Goal: Task Accomplishment & Management: Manage account settings

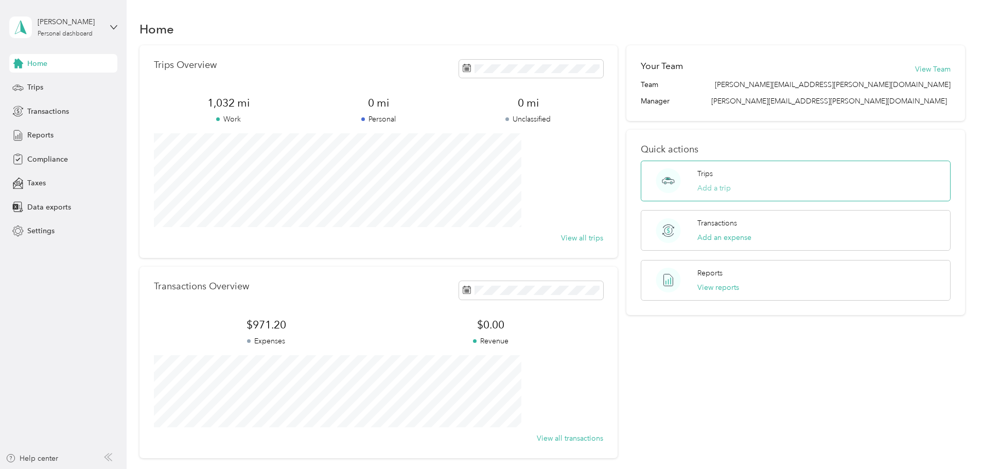
click at [703, 189] on button "Add a trip" at bounding box center [713, 188] width 33 height 11
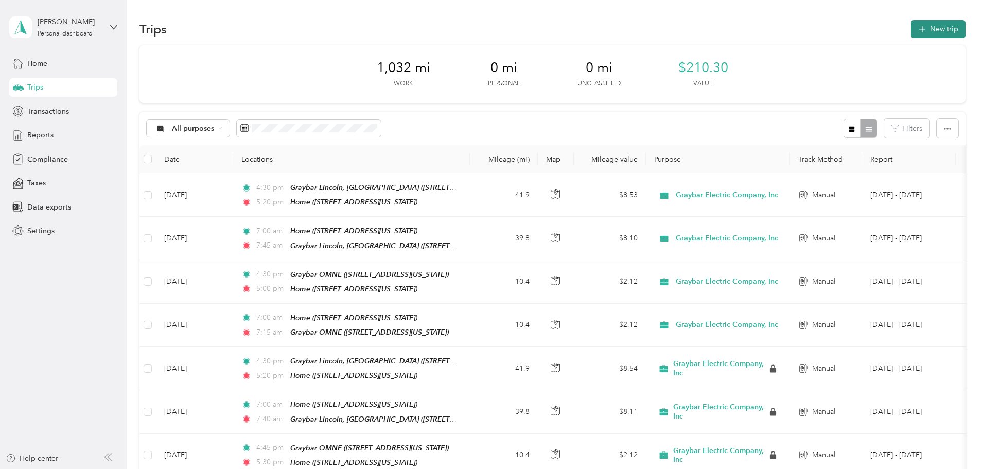
click at [919, 29] on icon "button" at bounding box center [922, 29] width 7 height 7
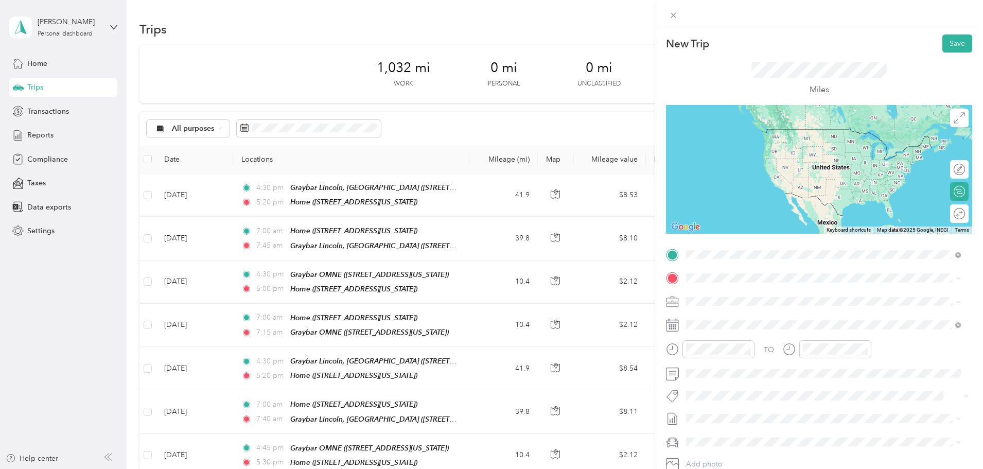
click at [784, 297] on div "Home [STREET_ADDRESS][US_STATE]" at bounding box center [756, 302] width 103 height 22
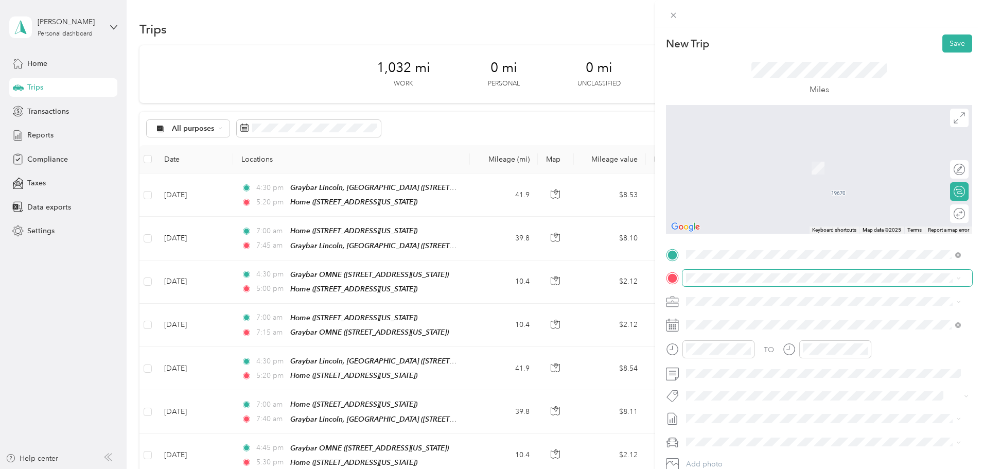
click at [769, 282] on span at bounding box center [827, 278] width 290 height 16
click at [763, 334] on span "[STREET_ADDRESS][US_STATE]" at bounding box center [756, 333] width 103 height 9
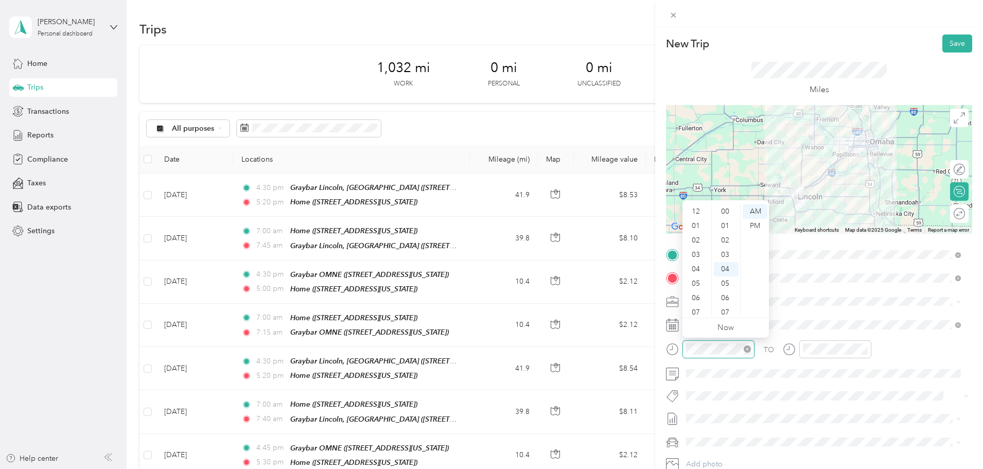
scroll to position [58, 0]
click at [699, 251] on div "07" at bounding box center [696, 250] width 25 height 14
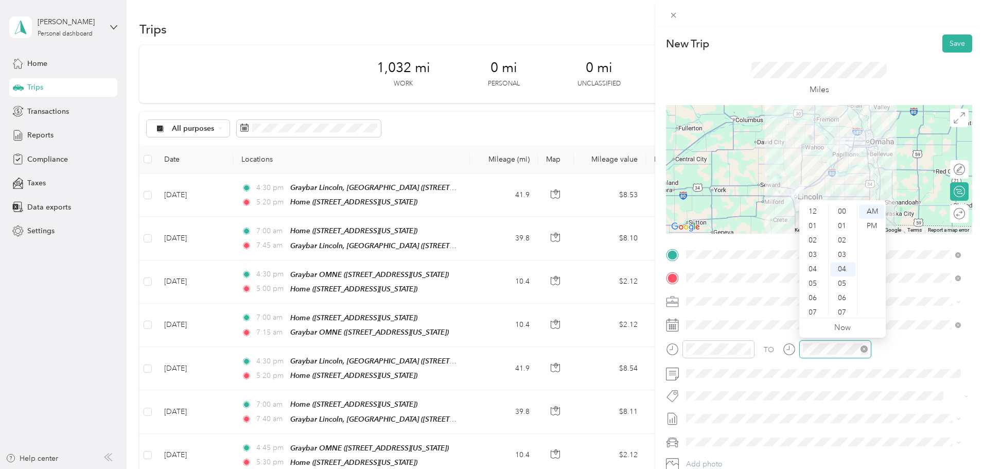
scroll to position [62, 0]
click at [815, 252] on div "07" at bounding box center [813, 250] width 25 height 14
click at [844, 264] on div "40" at bounding box center [843, 267] width 25 height 14
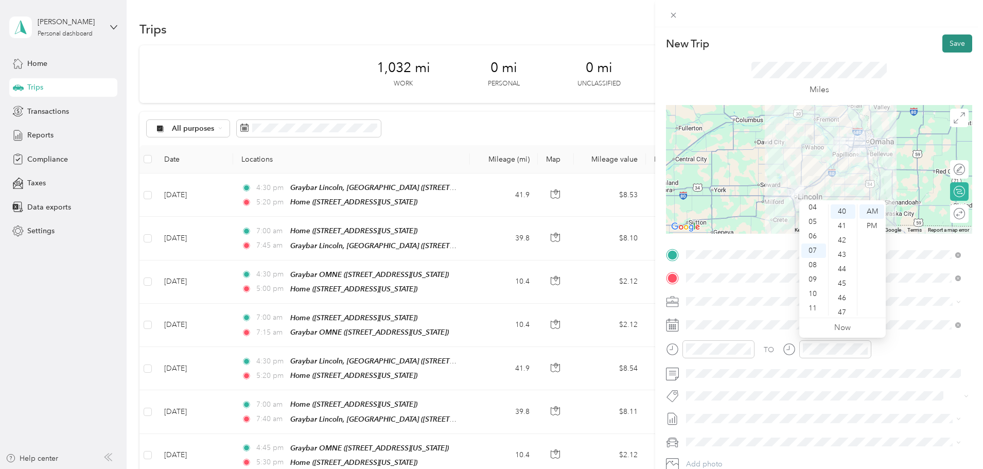
click at [946, 44] on button "Save" at bounding box center [957, 43] width 30 height 18
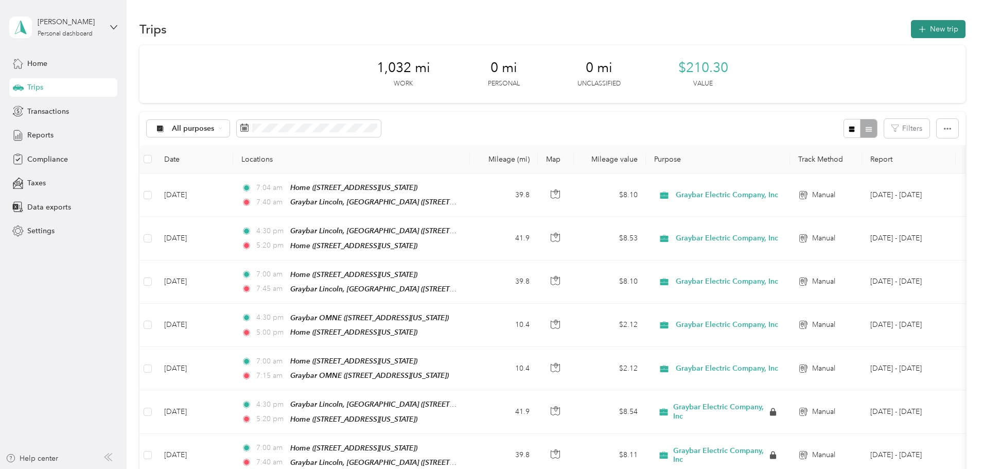
click at [911, 28] on button "New trip" at bounding box center [938, 29] width 55 height 18
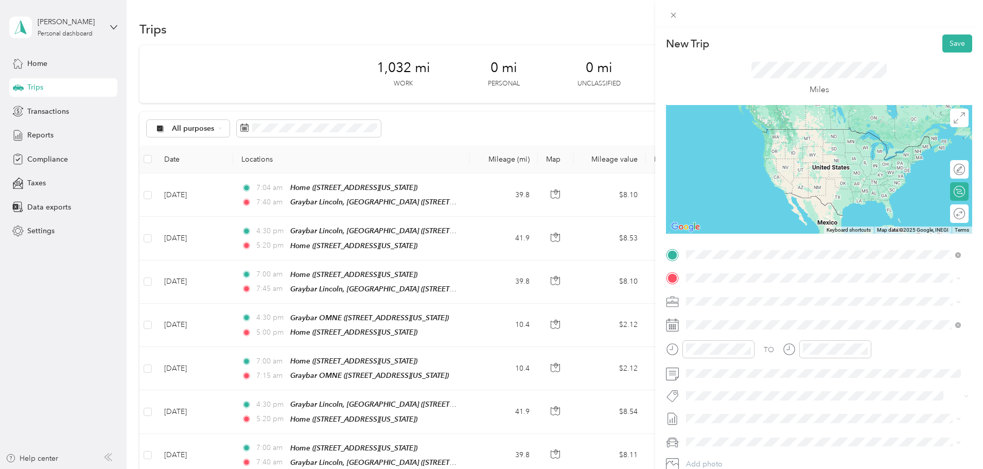
click at [748, 309] on span "[STREET_ADDRESS][US_STATE]" at bounding box center [756, 310] width 103 height 9
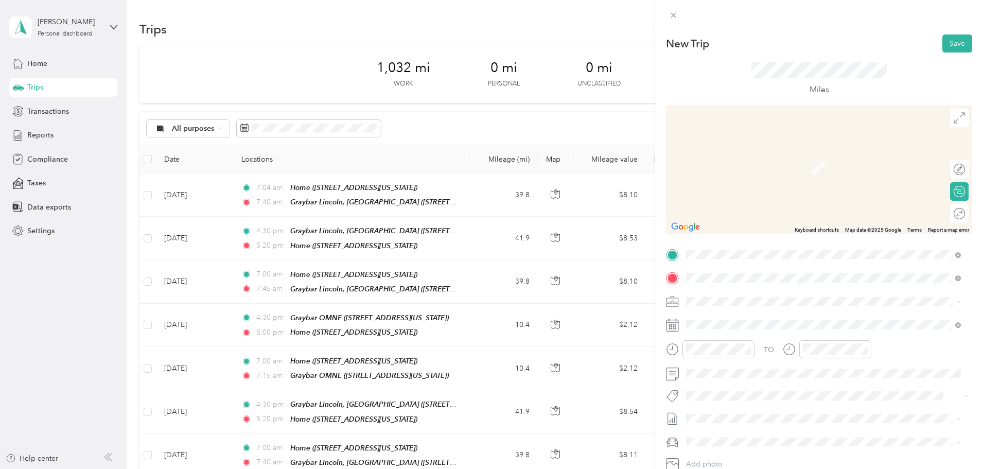
click at [757, 330] on span "[STREET_ADDRESS][US_STATE]" at bounding box center [756, 330] width 103 height 9
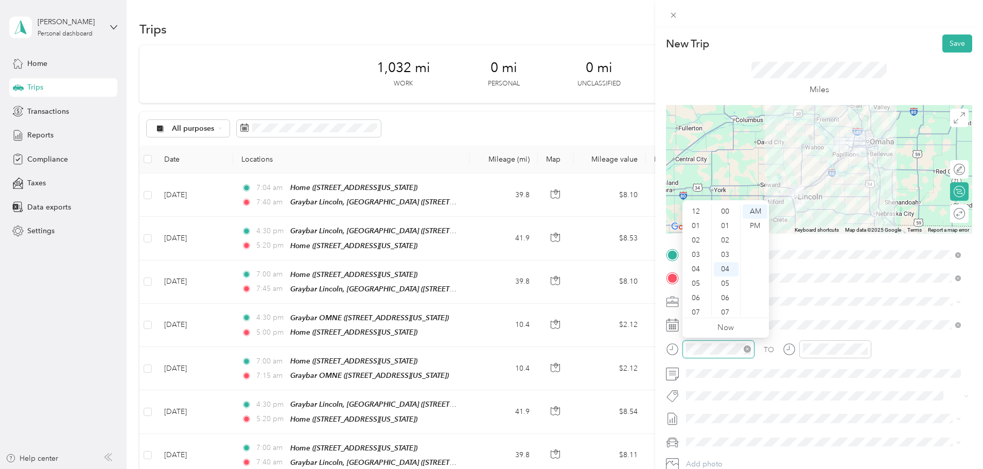
scroll to position [62, 0]
click at [697, 208] on div "04" at bounding box center [696, 207] width 25 height 14
click at [728, 275] on div "30" at bounding box center [726, 277] width 25 height 14
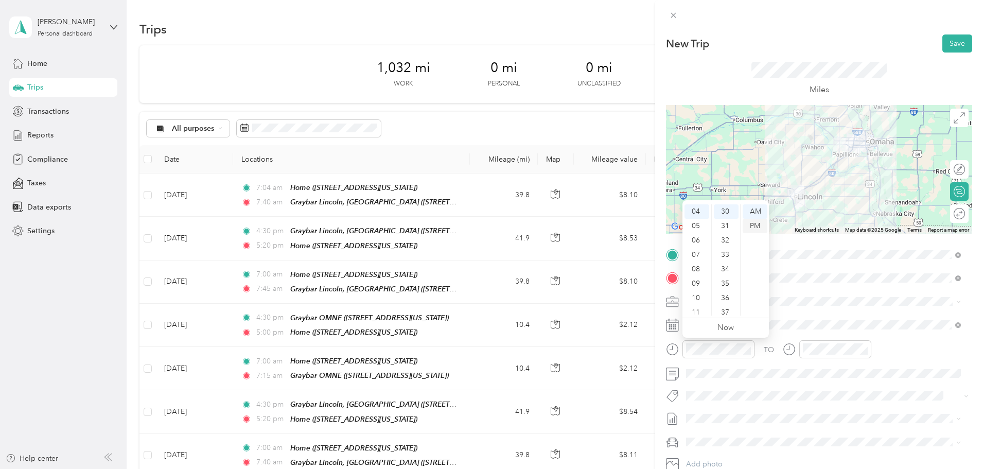
click at [751, 230] on div "PM" at bounding box center [755, 226] width 25 height 14
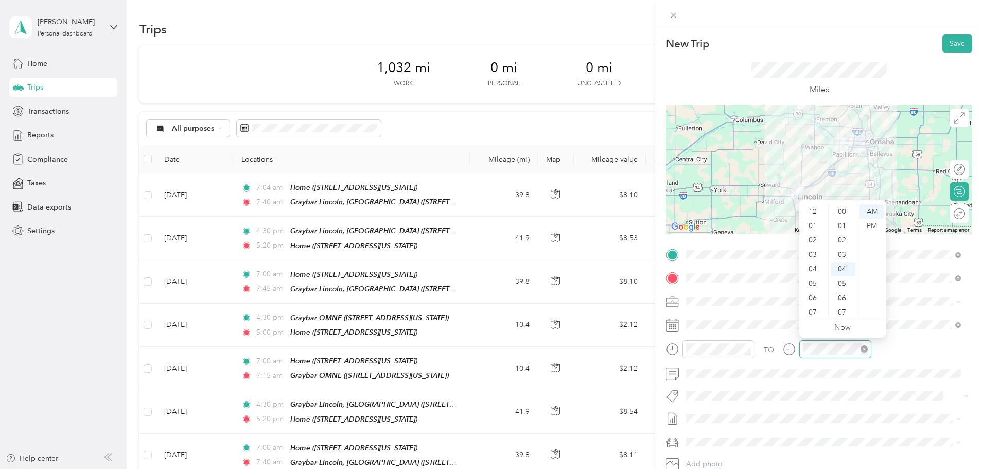
scroll to position [62, 0]
click at [812, 222] on div "05" at bounding box center [813, 222] width 25 height 14
click at [876, 222] on div "PM" at bounding box center [871, 226] width 25 height 14
click at [842, 281] on div "09" at bounding box center [843, 283] width 25 height 14
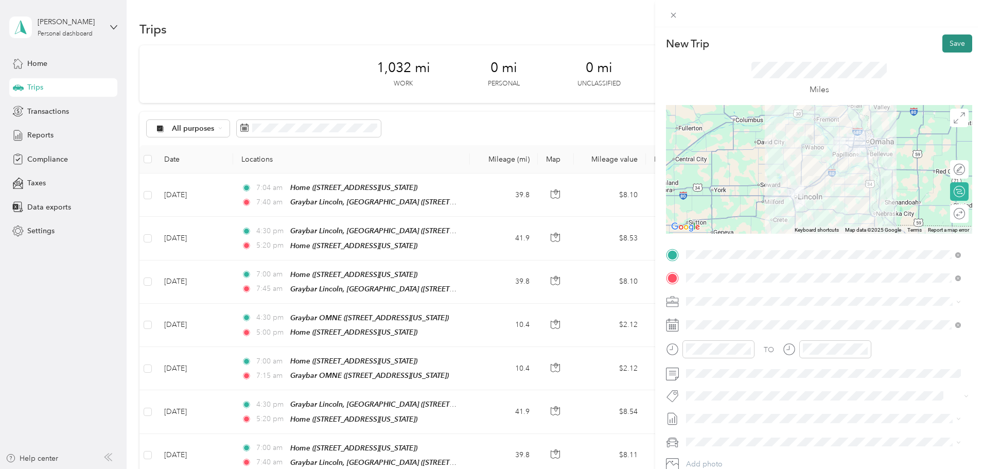
click at [951, 40] on button "Save" at bounding box center [957, 43] width 30 height 18
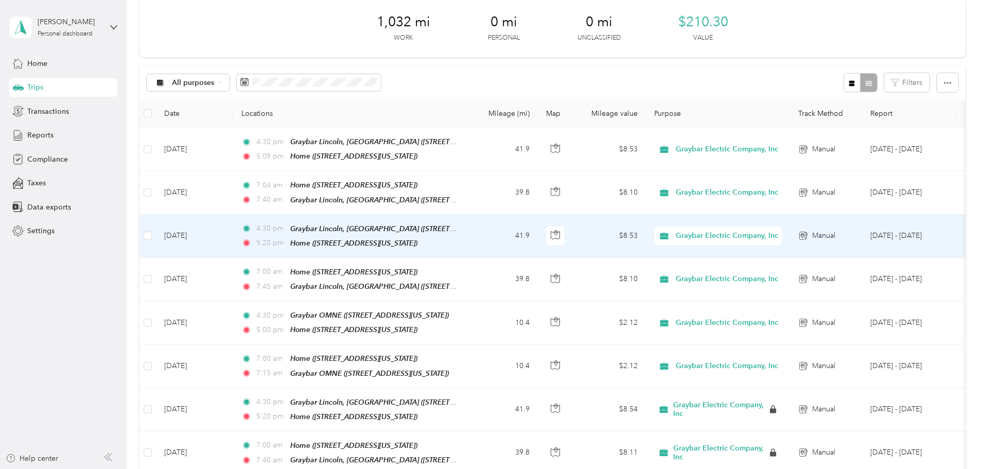
scroll to position [0, 0]
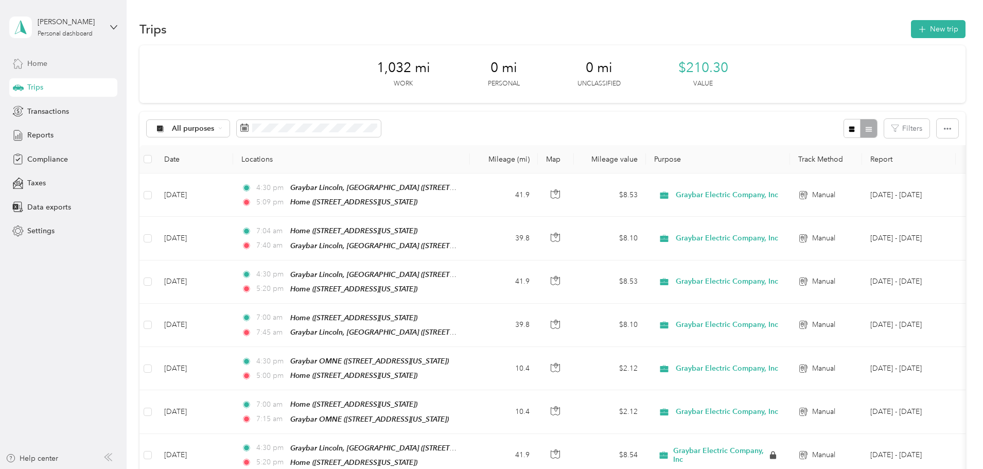
click at [39, 63] on span "Home" at bounding box center [37, 63] width 20 height 11
